Goal: Use online tool/utility: Utilize a website feature to perform a specific function

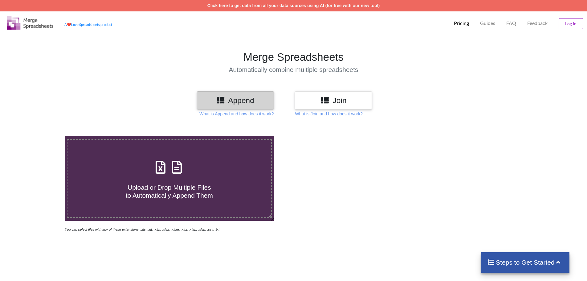
click at [204, 182] on h4 "Upload or Drop Multiple Files to Automatically Append Them" at bounding box center [169, 187] width 204 height 23
click at [42, 136] on input "Upload or Drop Multiple Files to Automatically Append Them" at bounding box center [42, 136] width 0 height 0
type input "C:\fakepath\Munna 03803823.xls"
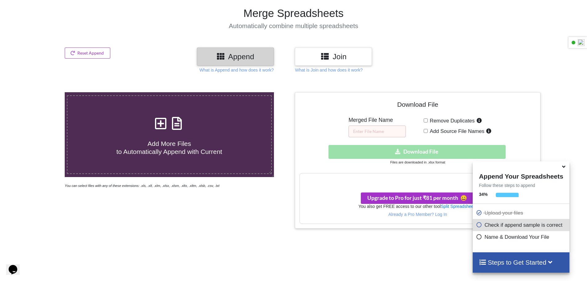
scroll to position [35, 0]
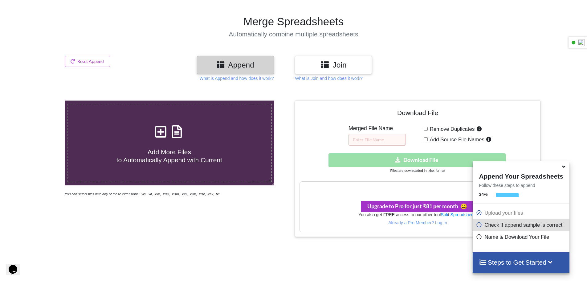
click at [424, 127] on input "Remove Duplicates" at bounding box center [426, 129] width 4 height 4
checkbox input "true"
click at [353, 135] on input "text" at bounding box center [376, 140] width 57 height 12
type input "data"
click at [440, 163] on div "Download hidden Download File" at bounding box center [417, 160] width 236 height 14
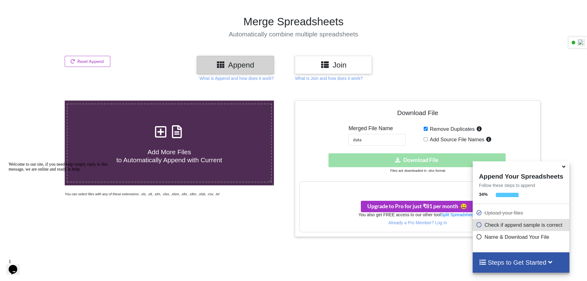
click at [566, 168] on icon at bounding box center [563, 166] width 6 height 6
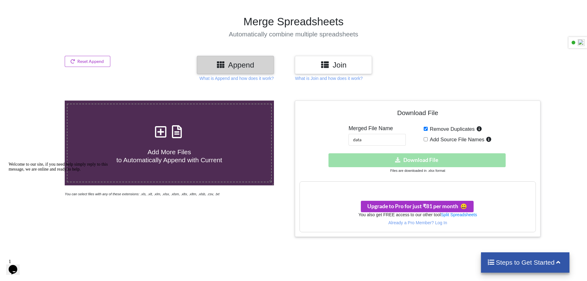
click at [403, 191] on h3 "Your files are more than 1 MB" at bounding box center [417, 188] width 235 height 7
click at [432, 138] on span "Add Source File Names" at bounding box center [456, 139] width 57 height 6
click at [428, 138] on input "Add Source File Names" at bounding box center [426, 139] width 4 height 4
checkbox input "true"
click at [421, 162] on div "Download hidden Download File" at bounding box center [417, 160] width 236 height 14
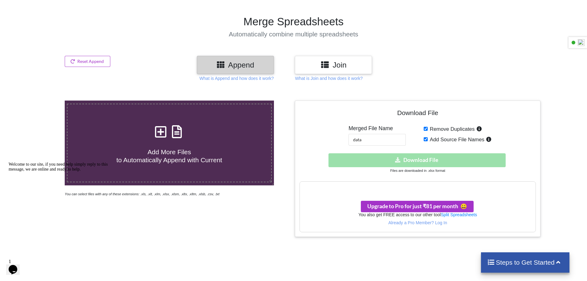
click at [437, 164] on div "Download hidden Download File" at bounding box center [417, 160] width 236 height 14
click at [343, 67] on h3 "Join" at bounding box center [333, 64] width 68 height 9
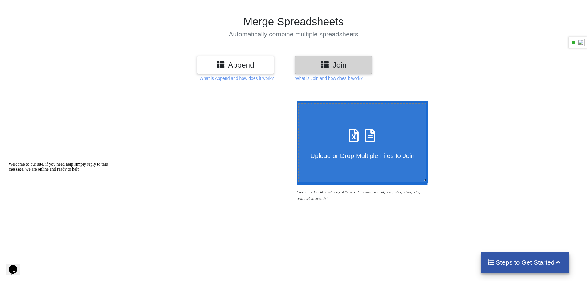
click at [330, 163] on label "Upload or Drop Multiple Files to Join" at bounding box center [362, 142] width 128 height 79
click at [295, 100] on input "Upload or Drop Multiple Files to Join" at bounding box center [295, 100] width 0 height 0
type input "C:\fakepath\Munna 03803823.xls"
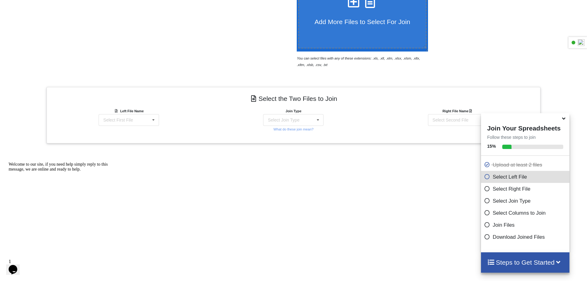
scroll to position [196, 0]
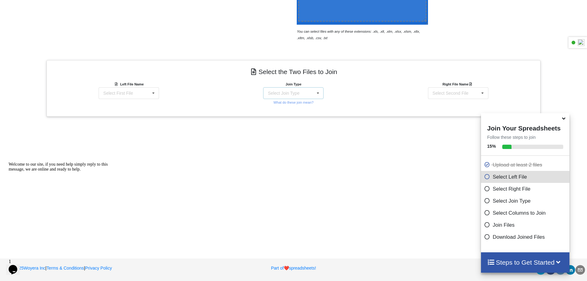
click at [319, 94] on icon at bounding box center [317, 92] width 9 height 11
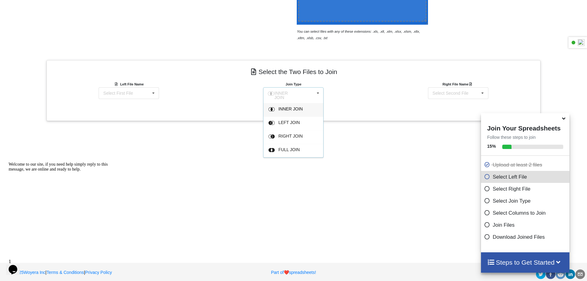
drag, startPoint x: 377, startPoint y: 143, endPoint x: 371, endPoint y: 138, distance: 7.9
click at [377, 143] on div "Add More Files to Select For Join You can select files with any of these extens…" at bounding box center [293, 88] width 587 height 323
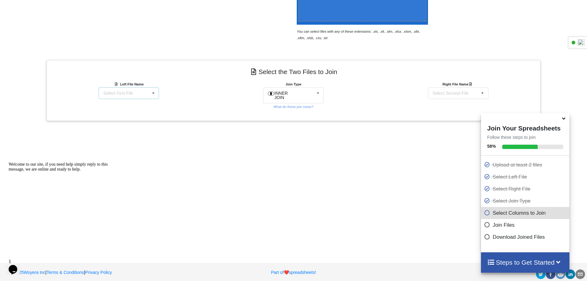
click at [150, 95] on icon at bounding box center [153, 92] width 9 height 11
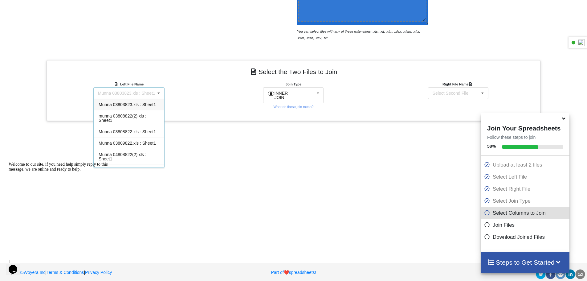
click at [140, 106] on span "Munna 03803823.xls : Sheet1" at bounding box center [127, 104] width 57 height 5
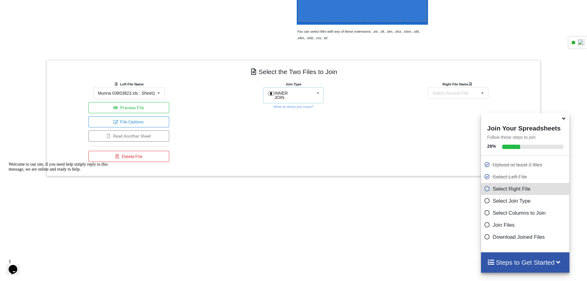
click at [288, 95] on span "INNER JOIN" at bounding box center [281, 95] width 14 height 9
click at [292, 109] on span "INNER JOIN" at bounding box center [290, 108] width 25 height 5
drag, startPoint x: 442, startPoint y: 92, endPoint x: 437, endPoint y: 104, distance: 12.8
click at [442, 93] on div "Select Second File" at bounding box center [450, 93] width 36 height 4
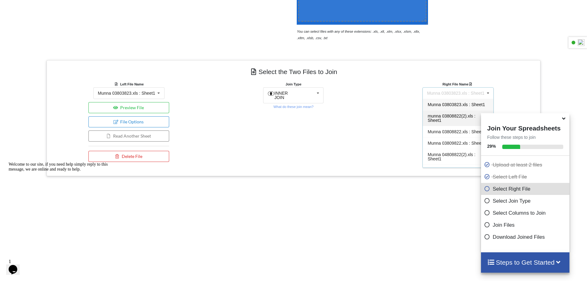
click at [440, 115] on span "munna 03808822(2).xls : Sheet1" at bounding box center [452, 117] width 48 height 9
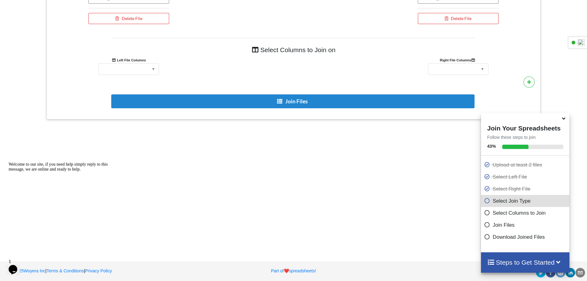
scroll to position [349, 0]
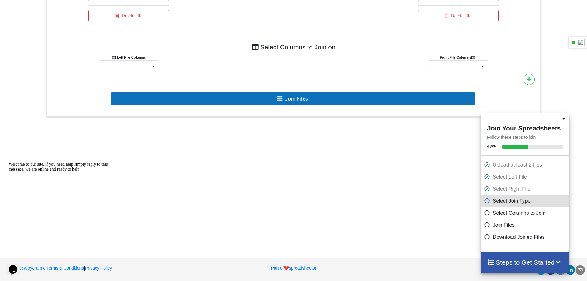
click at [287, 101] on button "Join Files" at bounding box center [292, 98] width 363 height 14
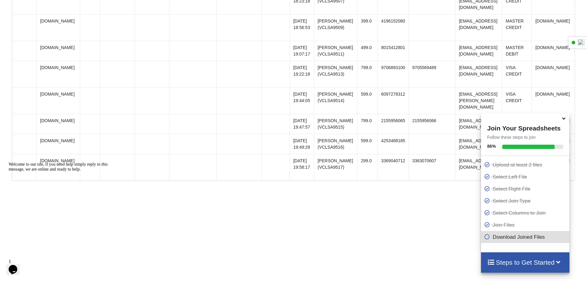
scroll to position [2321, 0]
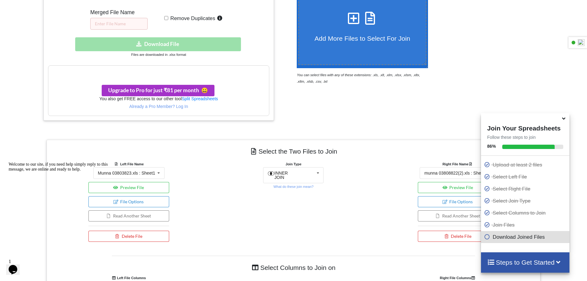
scroll to position [0, 0]
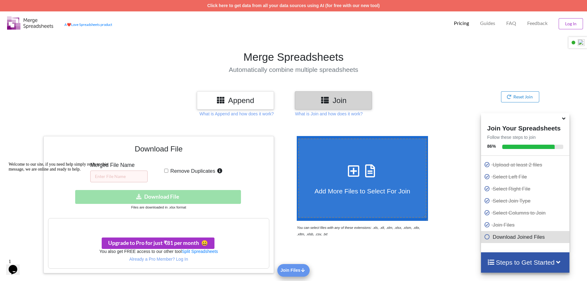
click at [239, 102] on h3 "Append" at bounding box center [235, 100] width 68 height 9
